Goal: Transaction & Acquisition: Purchase product/service

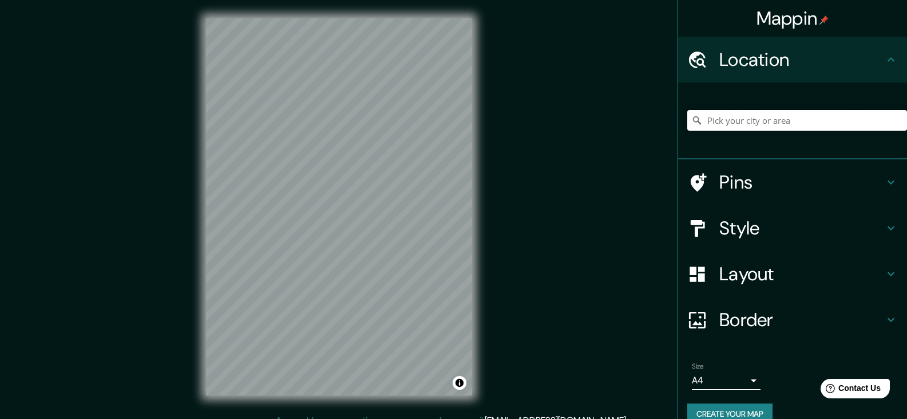
click at [733, 122] on input "Pick your city or area" at bounding box center [798, 120] width 220 height 21
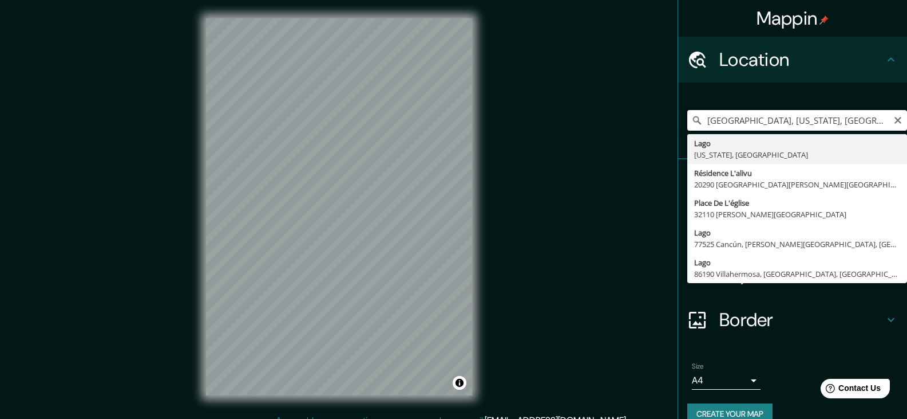
click at [727, 123] on input "[GEOGRAPHIC_DATA], [US_STATE], [GEOGRAPHIC_DATA]" at bounding box center [798, 120] width 220 height 21
drag, startPoint x: 822, startPoint y: 121, endPoint x: 717, endPoint y: 133, distance: 106.0
click at [717, 133] on div "[GEOGRAPHIC_DATA], [US_STATE], [GEOGRAPHIC_DATA] [US_STATE], [GEOGRAPHIC_DATA] …" at bounding box center [798, 120] width 220 height 57
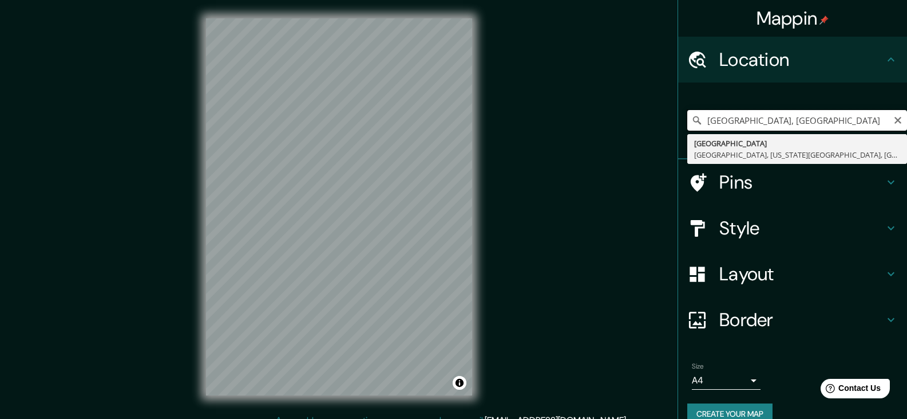
click at [760, 124] on input "[GEOGRAPHIC_DATA], [GEOGRAPHIC_DATA]" at bounding box center [798, 120] width 220 height 21
paste input "29.499434, 96.718461"
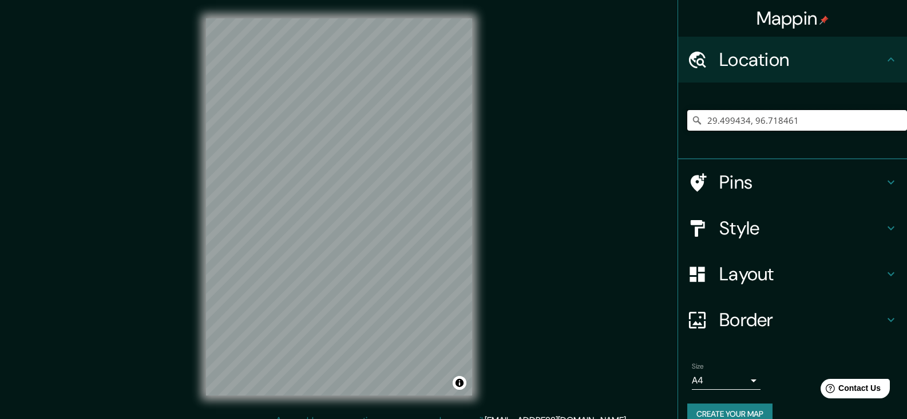
click at [794, 127] on input "29.499434, 96.718461" at bounding box center [798, 120] width 220 height 21
click at [795, 123] on input "29.499434, 96.718461" at bounding box center [798, 120] width 220 height 21
click at [725, 123] on input "29.499434, 96.718461" at bounding box center [798, 120] width 220 height 21
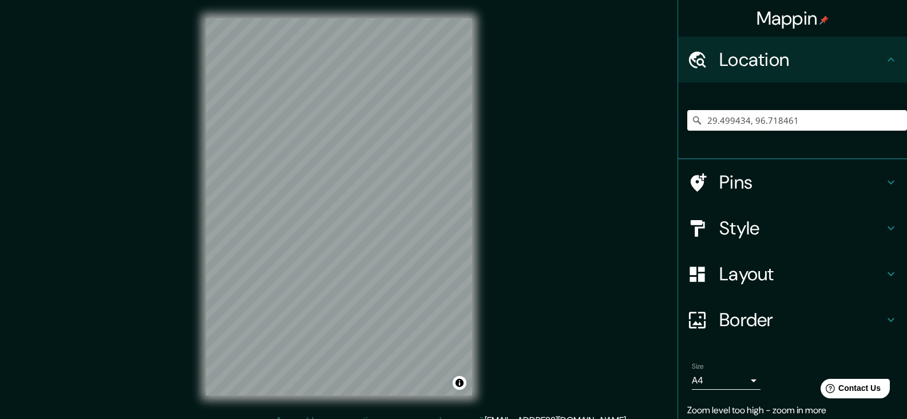
click at [726, 124] on input "29.499434, 96.718461" at bounding box center [798, 120] width 220 height 21
click at [756, 116] on input "Tíbet, [GEOGRAPHIC_DATA]" at bounding box center [798, 120] width 220 height 21
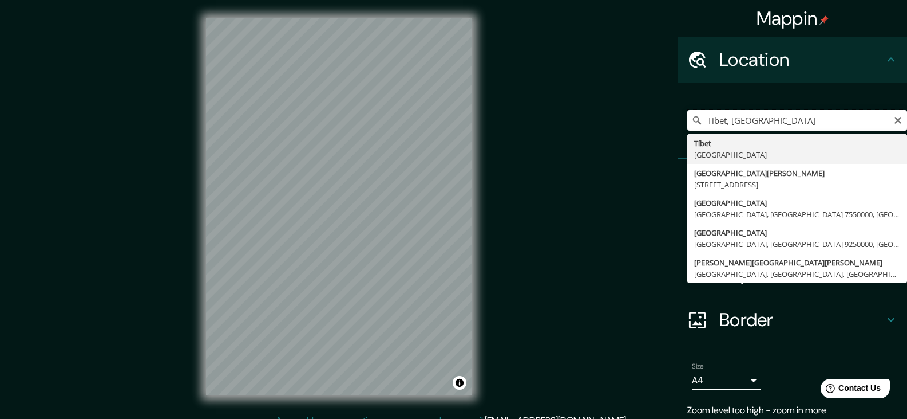
click at [756, 116] on input "Tíbet, [GEOGRAPHIC_DATA]" at bounding box center [798, 120] width 220 height 21
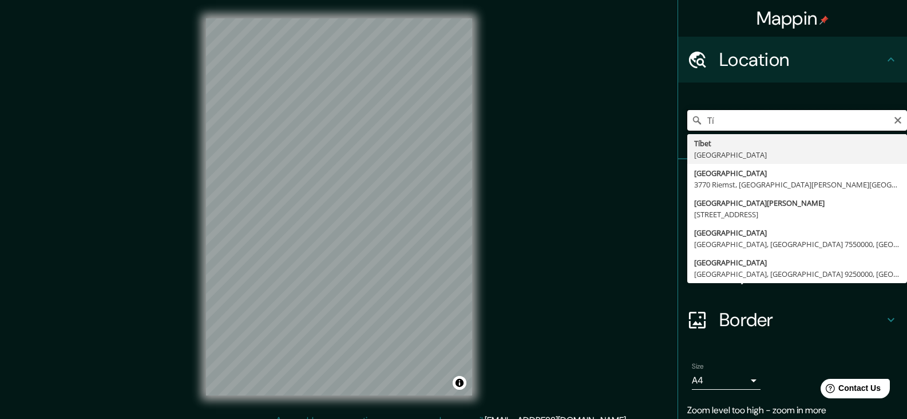
type input "T"
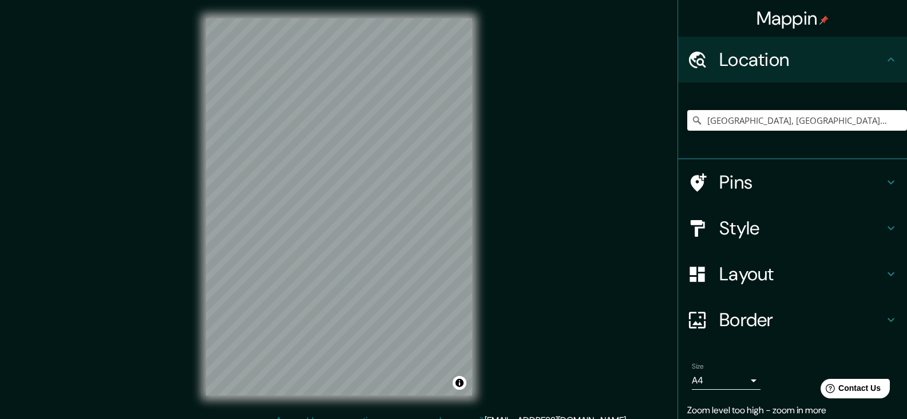
click at [772, 105] on div "[GEOGRAPHIC_DATA], [GEOGRAPHIC_DATA], [GEOGRAPHIC_DATA], [GEOGRAPHIC_DATA] [GEO…" at bounding box center [798, 120] width 220 height 57
click at [768, 122] on input "[GEOGRAPHIC_DATA], [GEOGRAPHIC_DATA], [GEOGRAPHIC_DATA], [GEOGRAPHIC_DATA]" at bounding box center [798, 120] width 220 height 21
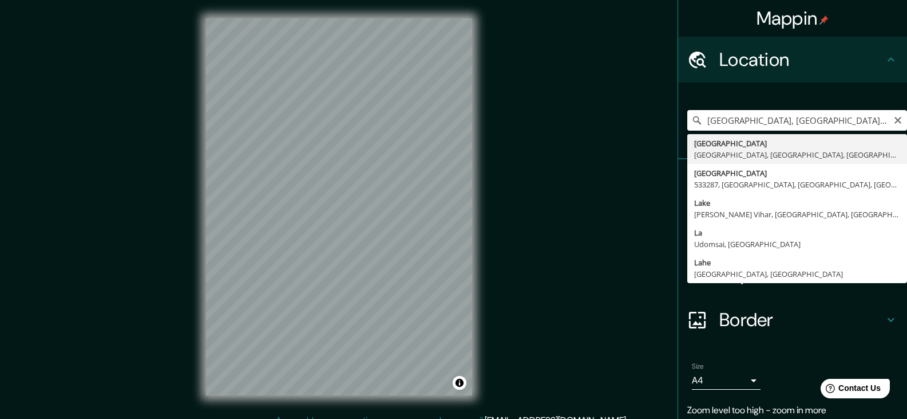
click at [768, 122] on input "[GEOGRAPHIC_DATA], [GEOGRAPHIC_DATA], [GEOGRAPHIC_DATA], [GEOGRAPHIC_DATA]" at bounding box center [798, 120] width 220 height 21
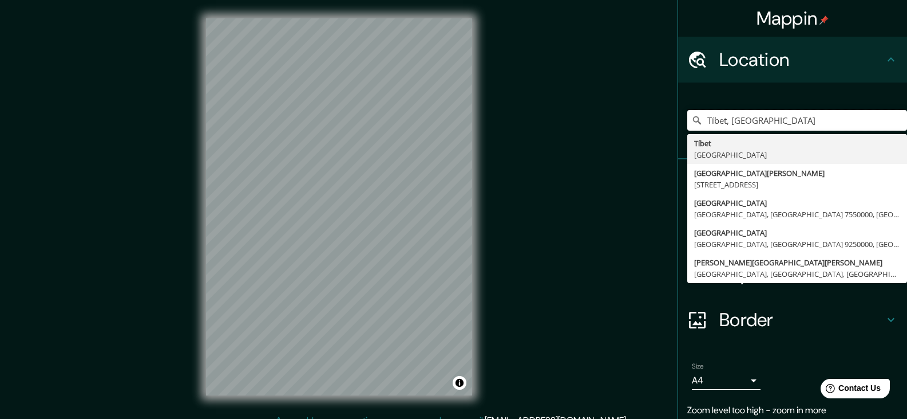
type input "Tíbet, [GEOGRAPHIC_DATA]"
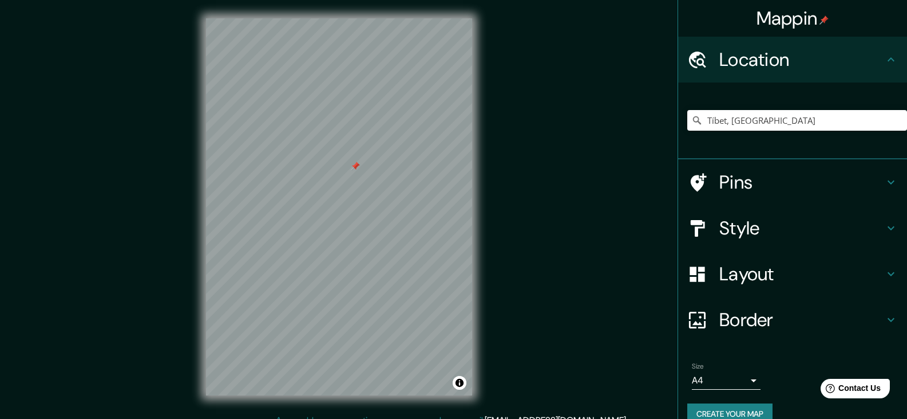
click at [695, 180] on icon at bounding box center [698, 182] width 20 height 20
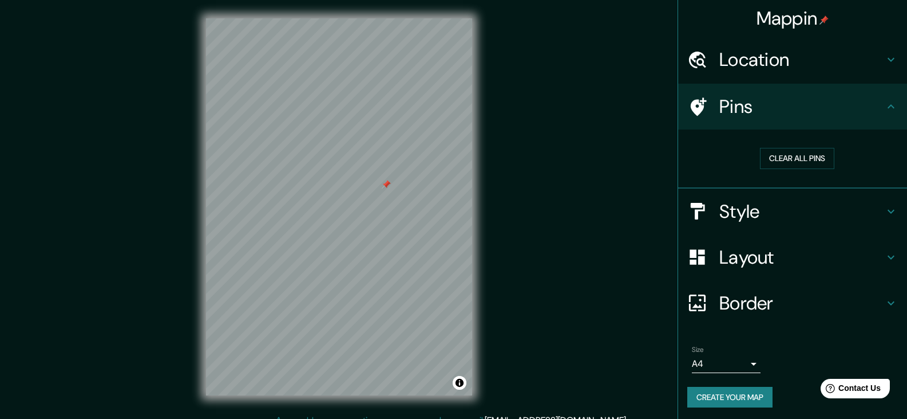
drag, startPoint x: 389, startPoint y: 186, endPoint x: 384, endPoint y: 181, distance: 7.3
click at [384, 181] on div at bounding box center [386, 184] width 9 height 9
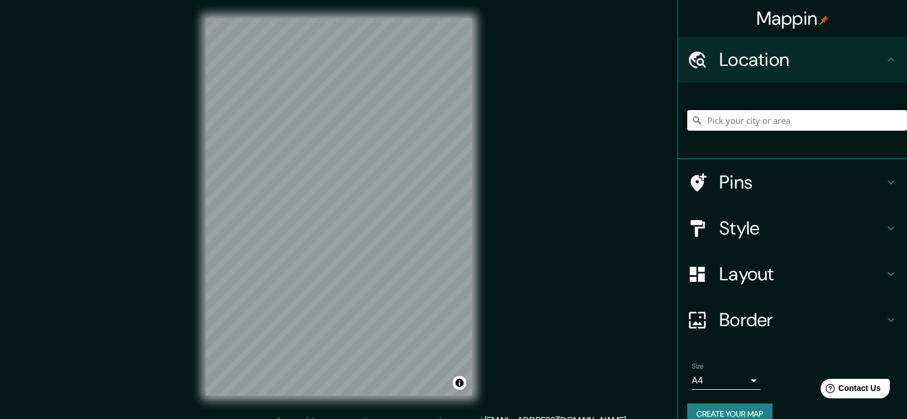
click at [753, 123] on input "Pick your city or area" at bounding box center [798, 120] width 220 height 21
click at [757, 113] on input "Tíbet, [GEOGRAPHIC_DATA]" at bounding box center [798, 120] width 220 height 21
click at [755, 124] on input "Tíbet, [GEOGRAPHIC_DATA]" at bounding box center [798, 120] width 220 height 21
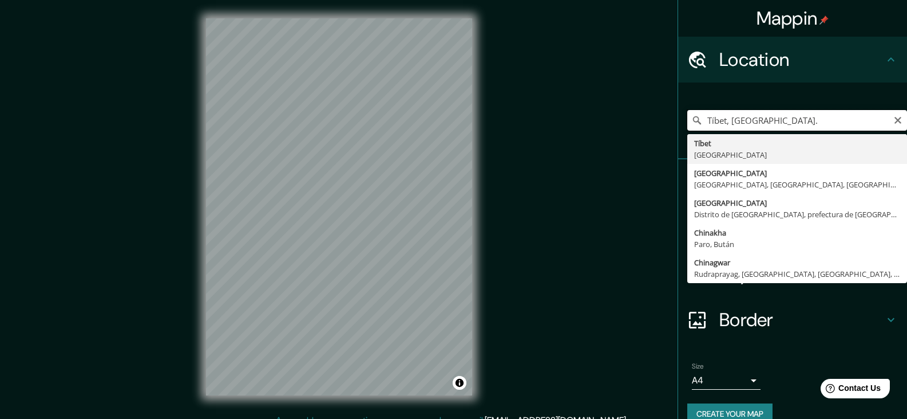
type input "Tíbet, [GEOGRAPHIC_DATA]"
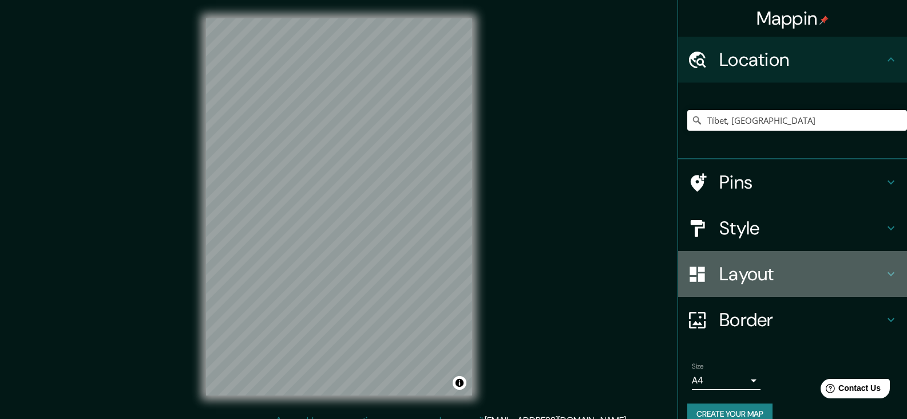
click at [885, 274] on icon at bounding box center [892, 274] width 14 height 14
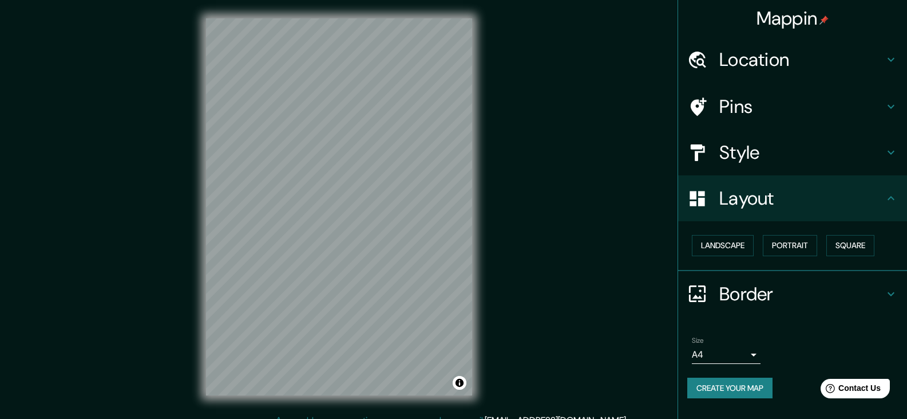
click at [790, 145] on h4 "Style" at bounding box center [802, 152] width 165 height 23
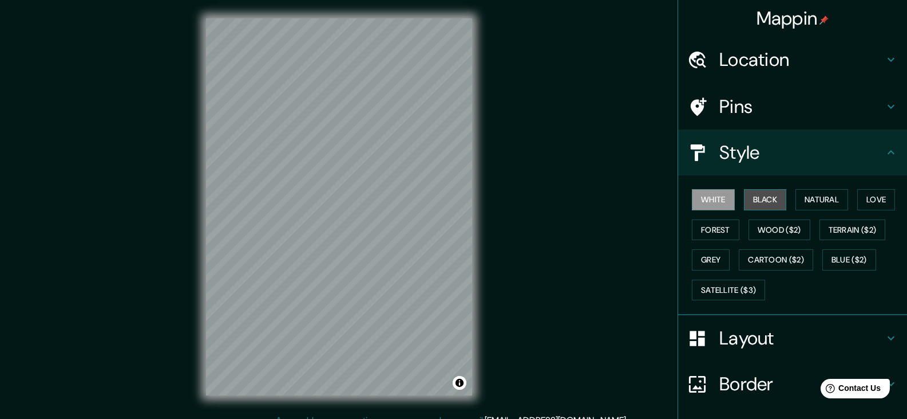
click at [766, 201] on button "Black" at bounding box center [765, 199] width 43 height 21
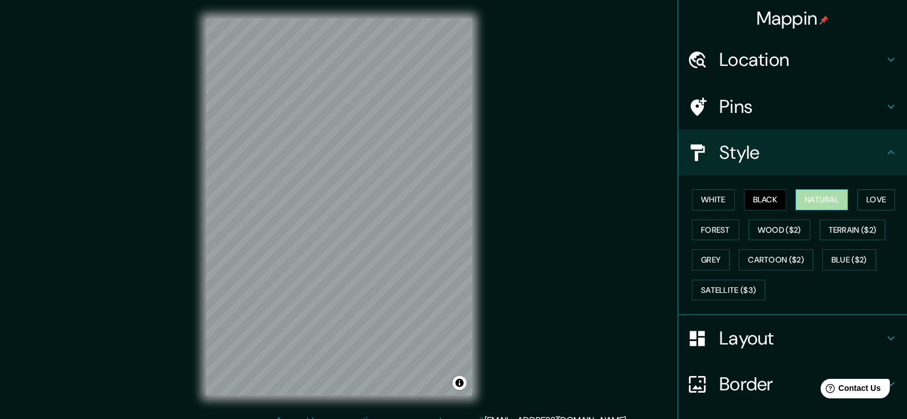
click at [818, 197] on button "Natural" at bounding box center [822, 199] width 53 height 21
click at [859, 203] on button "Love" at bounding box center [877, 199] width 38 height 21
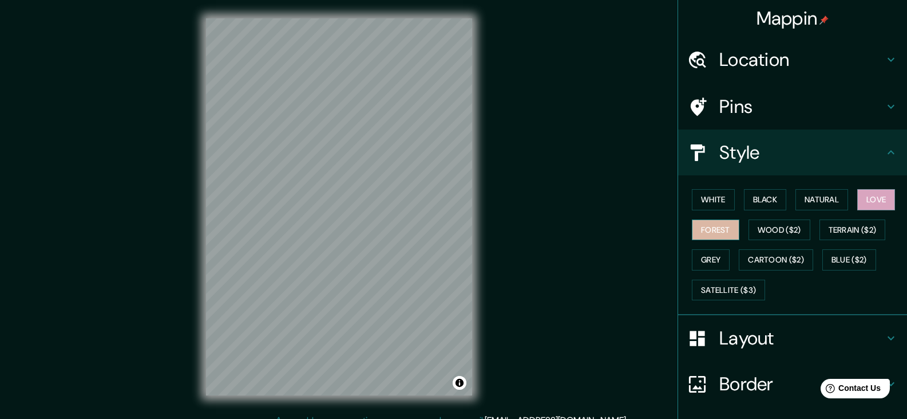
click at [720, 230] on button "Forest" at bounding box center [716, 229] width 48 height 21
click at [765, 228] on button "Wood ($2)" at bounding box center [780, 229] width 62 height 21
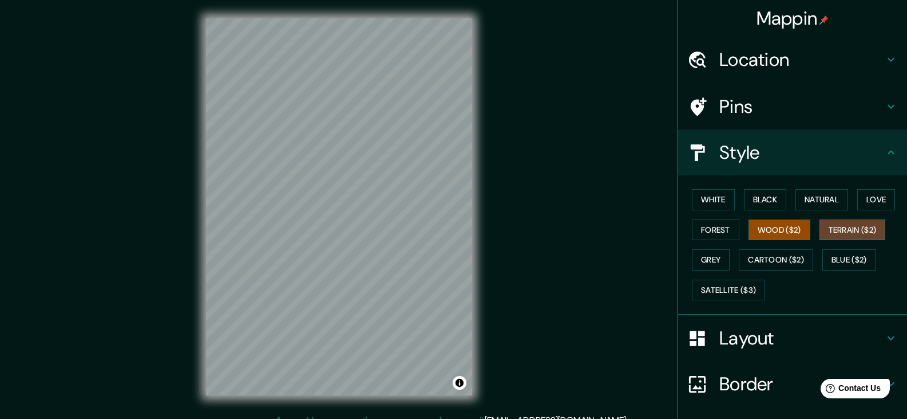
click at [843, 228] on button "Terrain ($2)" at bounding box center [853, 229] width 66 height 21
click at [709, 258] on button "Grey" at bounding box center [711, 259] width 38 height 21
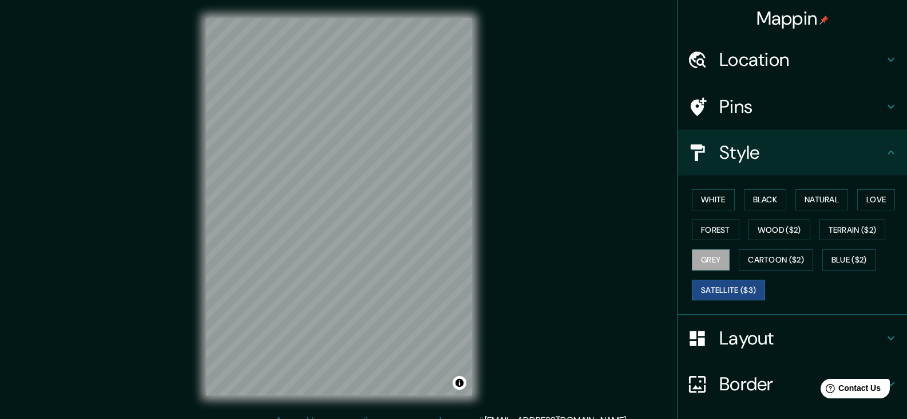
click at [710, 293] on button "Satellite ($3)" at bounding box center [728, 289] width 73 height 21
click at [833, 255] on button "Blue ($2)" at bounding box center [850, 259] width 54 height 21
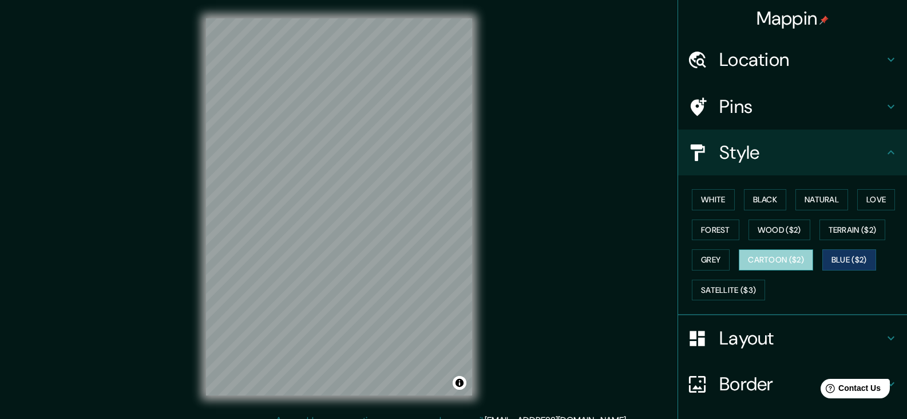
click at [783, 256] on button "Cartoon ($2)" at bounding box center [776, 259] width 74 height 21
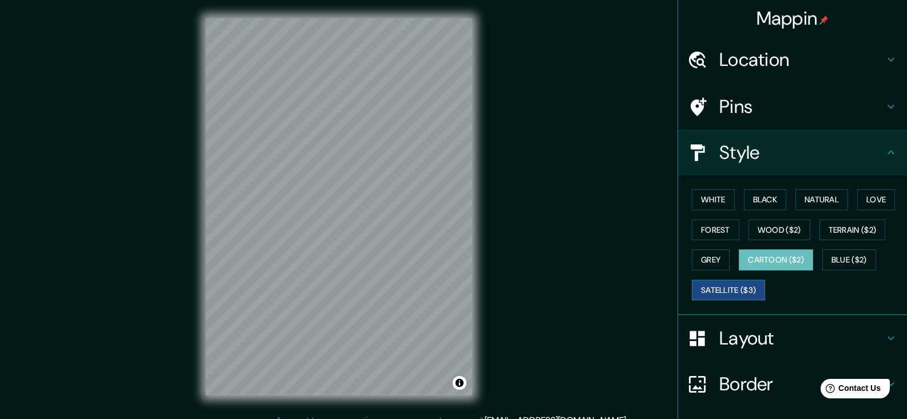
click at [719, 289] on button "Satellite ($3)" at bounding box center [728, 289] width 73 height 21
